Goal: Obtain resource: Download file/media

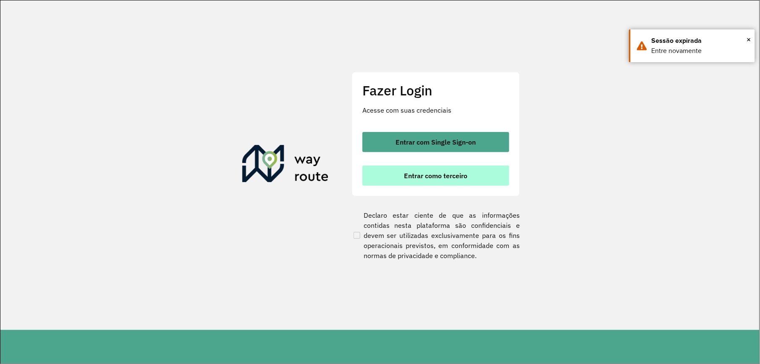
click at [432, 180] on button "Entrar como terceiro" at bounding box center [436, 176] width 147 height 20
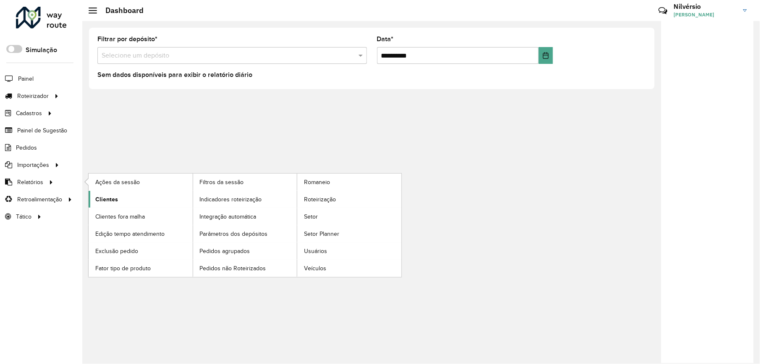
click at [113, 201] on span "Clientes" at bounding box center [106, 199] width 23 height 9
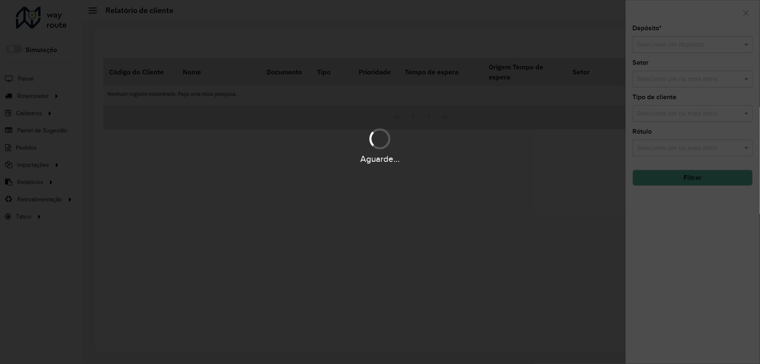
click at [704, 44] on hb-app "Aguarde... Pop-up bloqueado! Seu navegador bloqueou automáticamente a abertura …" at bounding box center [380, 182] width 760 height 364
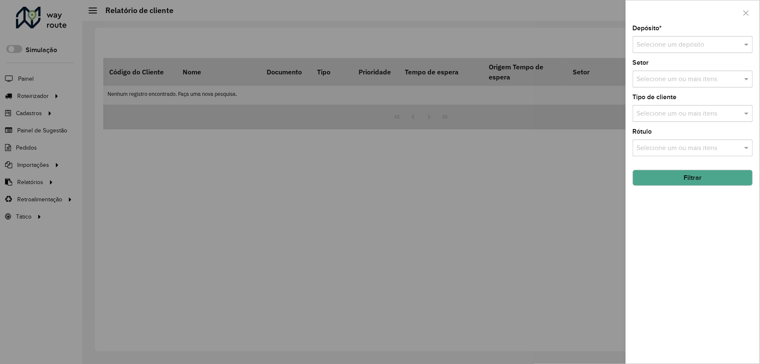
click at [704, 44] on input "text" at bounding box center [684, 45] width 95 height 10
click at [662, 71] on span "Amaral Curvelo" at bounding box center [659, 68] width 45 height 7
click at [695, 181] on button "Filtrar" at bounding box center [693, 178] width 120 height 16
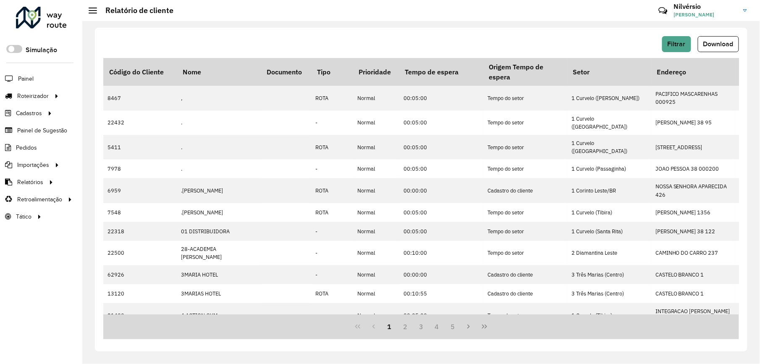
click at [730, 41] on span "Download" at bounding box center [719, 43] width 30 height 7
click at [685, 46] on span "Filtrar" at bounding box center [677, 43] width 18 height 7
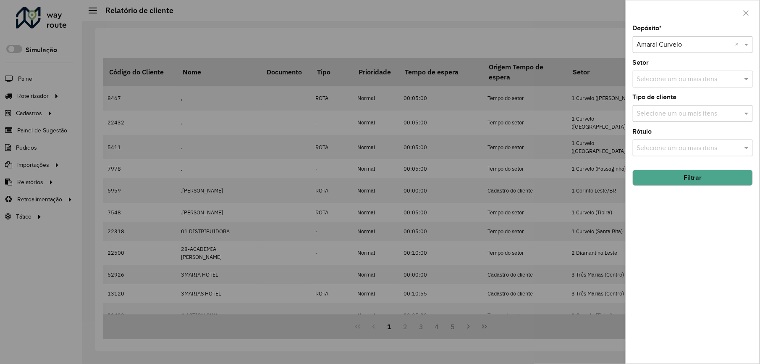
click at [678, 49] on input "text" at bounding box center [684, 45] width 95 height 10
click at [676, 66] on span "Amaral Pirapora" at bounding box center [660, 68] width 46 height 7
click at [674, 172] on button "Filtrar" at bounding box center [693, 178] width 120 height 16
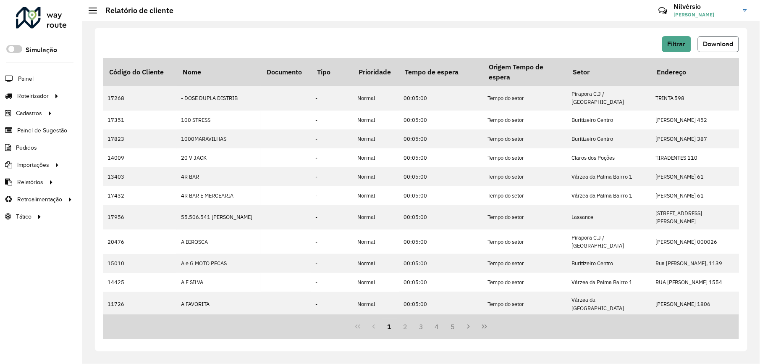
click at [712, 41] on span "Download" at bounding box center [719, 43] width 30 height 7
